Goal: Task Accomplishment & Management: Use online tool/utility

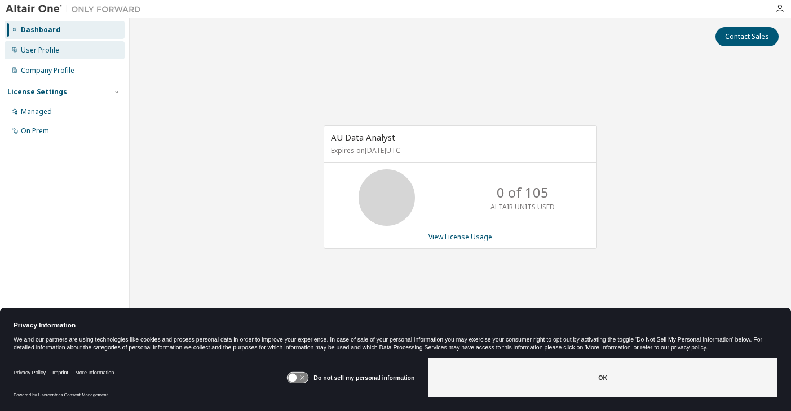
click at [58, 46] on div "User Profile" at bounding box center [40, 50] width 38 height 9
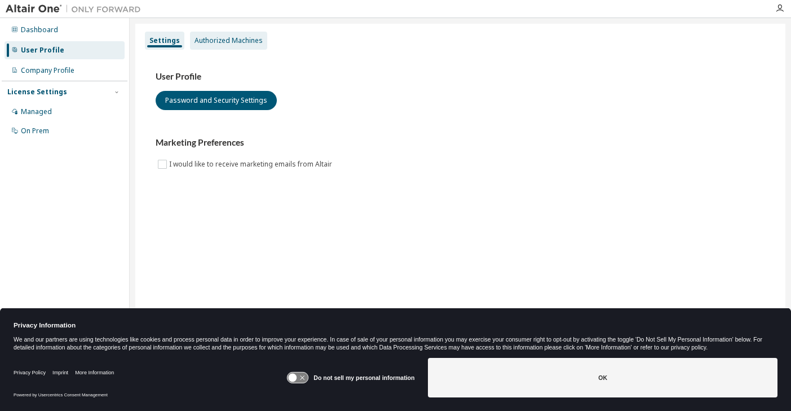
click at [240, 34] on div "Authorized Machines" at bounding box center [228, 41] width 77 height 18
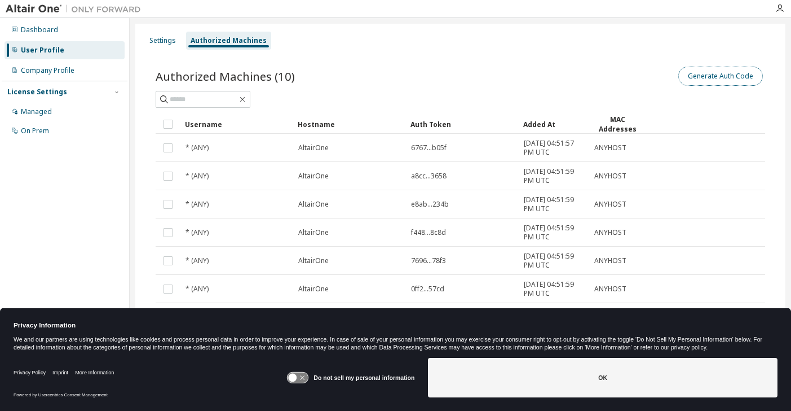
click at [694, 85] on button "Generate Auth Code" at bounding box center [721, 76] width 85 height 19
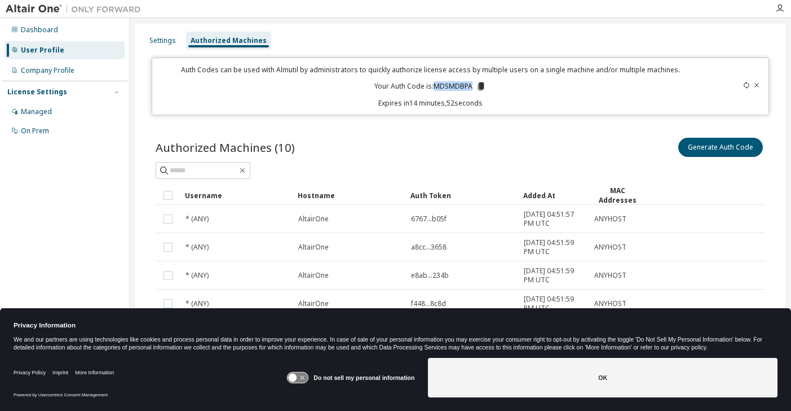
drag, startPoint x: 433, startPoint y: 84, endPoint x: 470, endPoint y: 84, distance: 36.7
click at [470, 84] on p "Your Auth Code is: MDSMDBPA" at bounding box center [431, 86] width 112 height 10
copy p "MDSMDBPA"
click at [779, 10] on icon "button" at bounding box center [780, 8] width 9 height 9
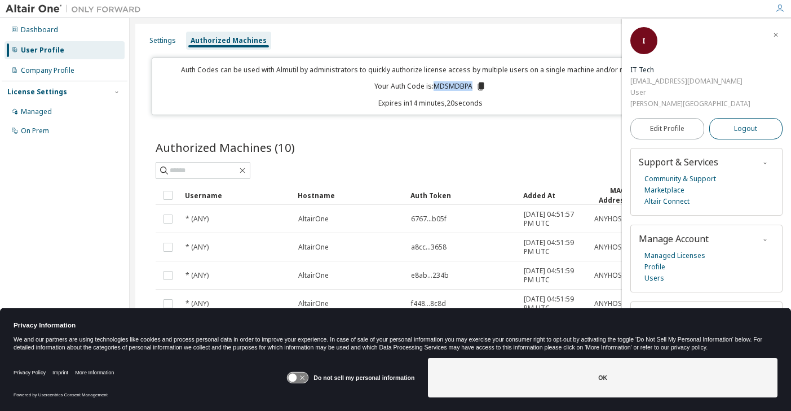
click at [744, 123] on span "Logout" at bounding box center [746, 128] width 23 height 11
